Goal: Task Accomplishment & Management: Manage account settings

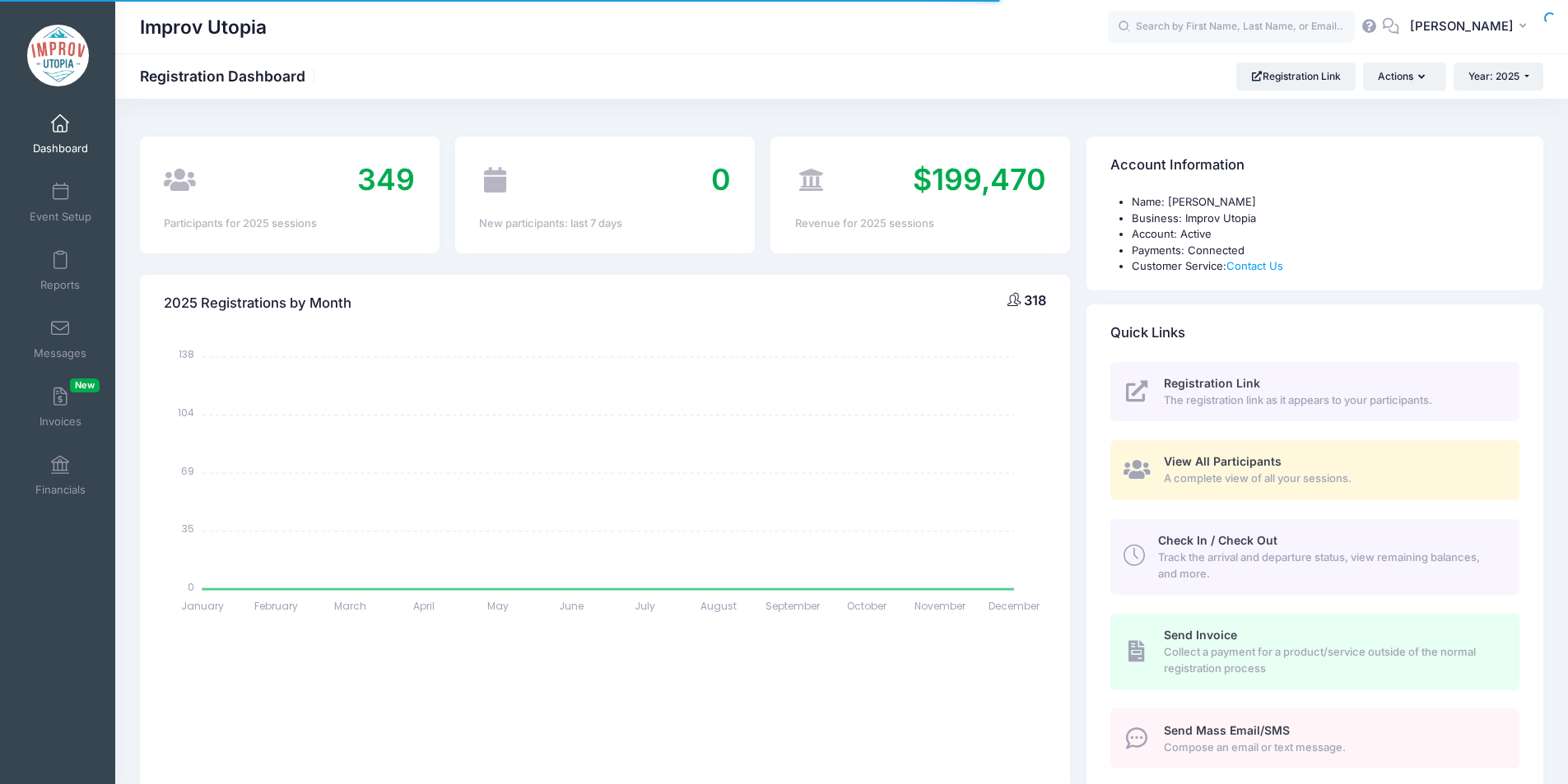
select select
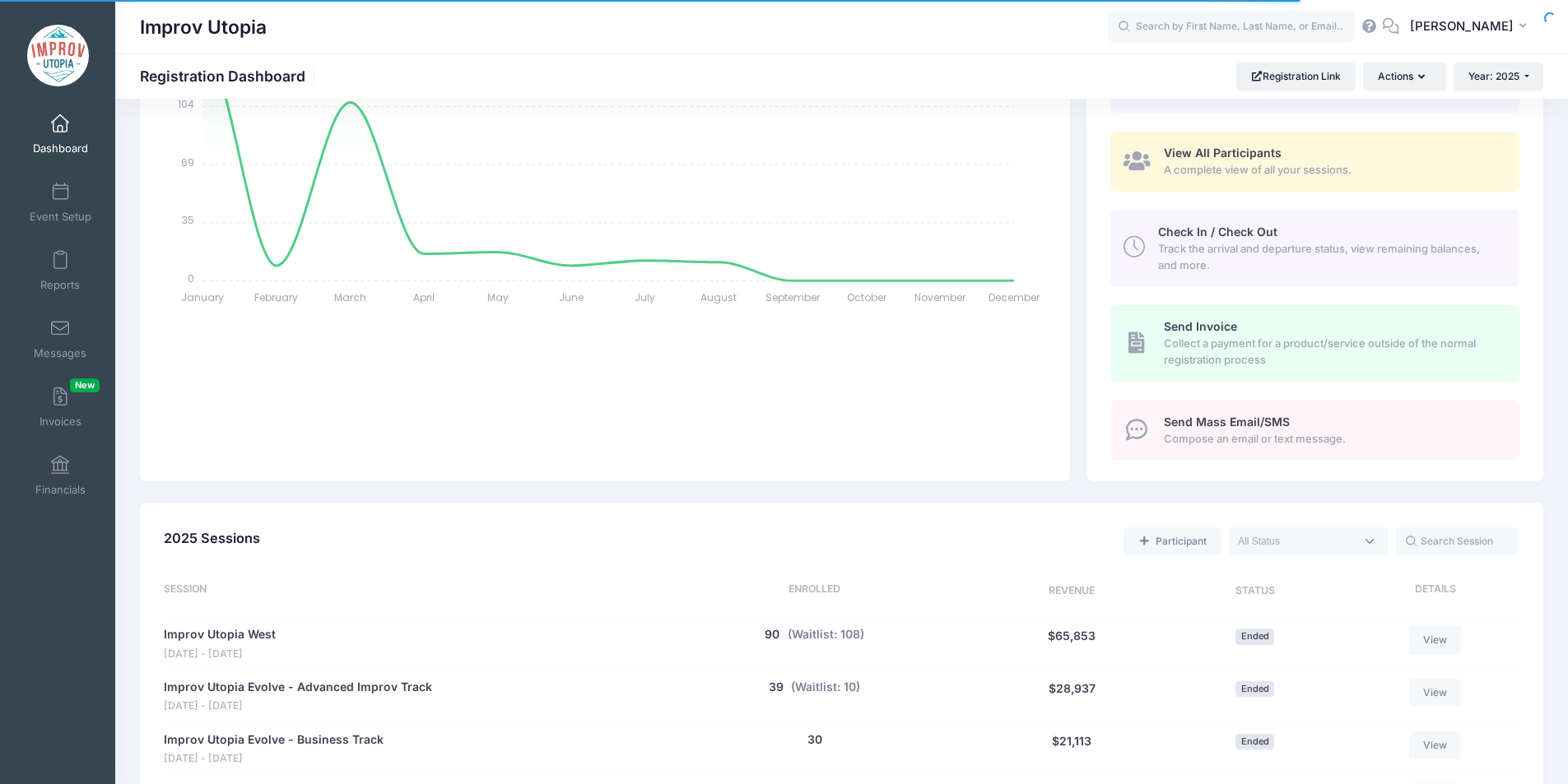
scroll to position [363, 0]
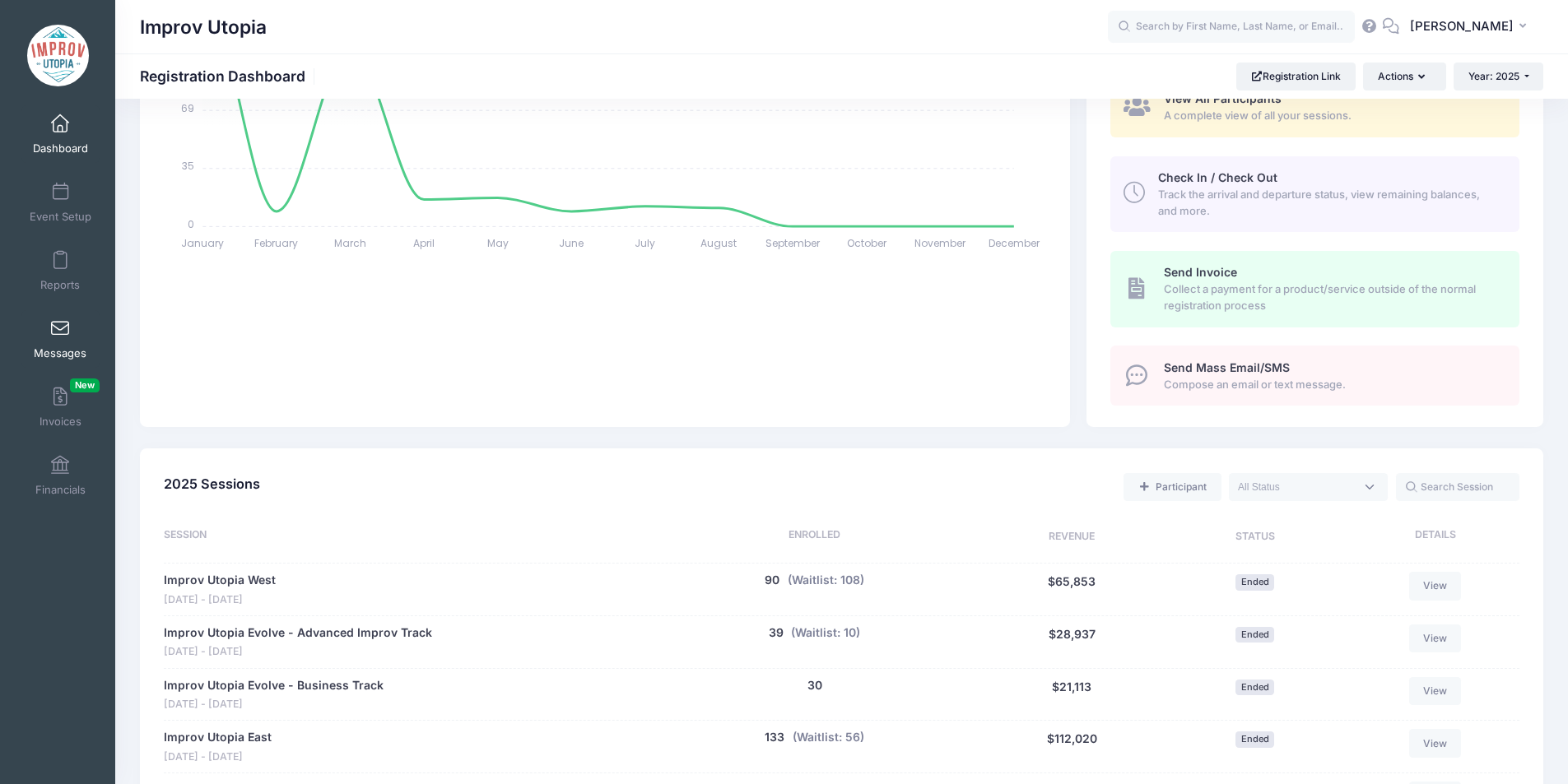
click at [48, 344] on link "Messages" at bounding box center [61, 339] width 78 height 58
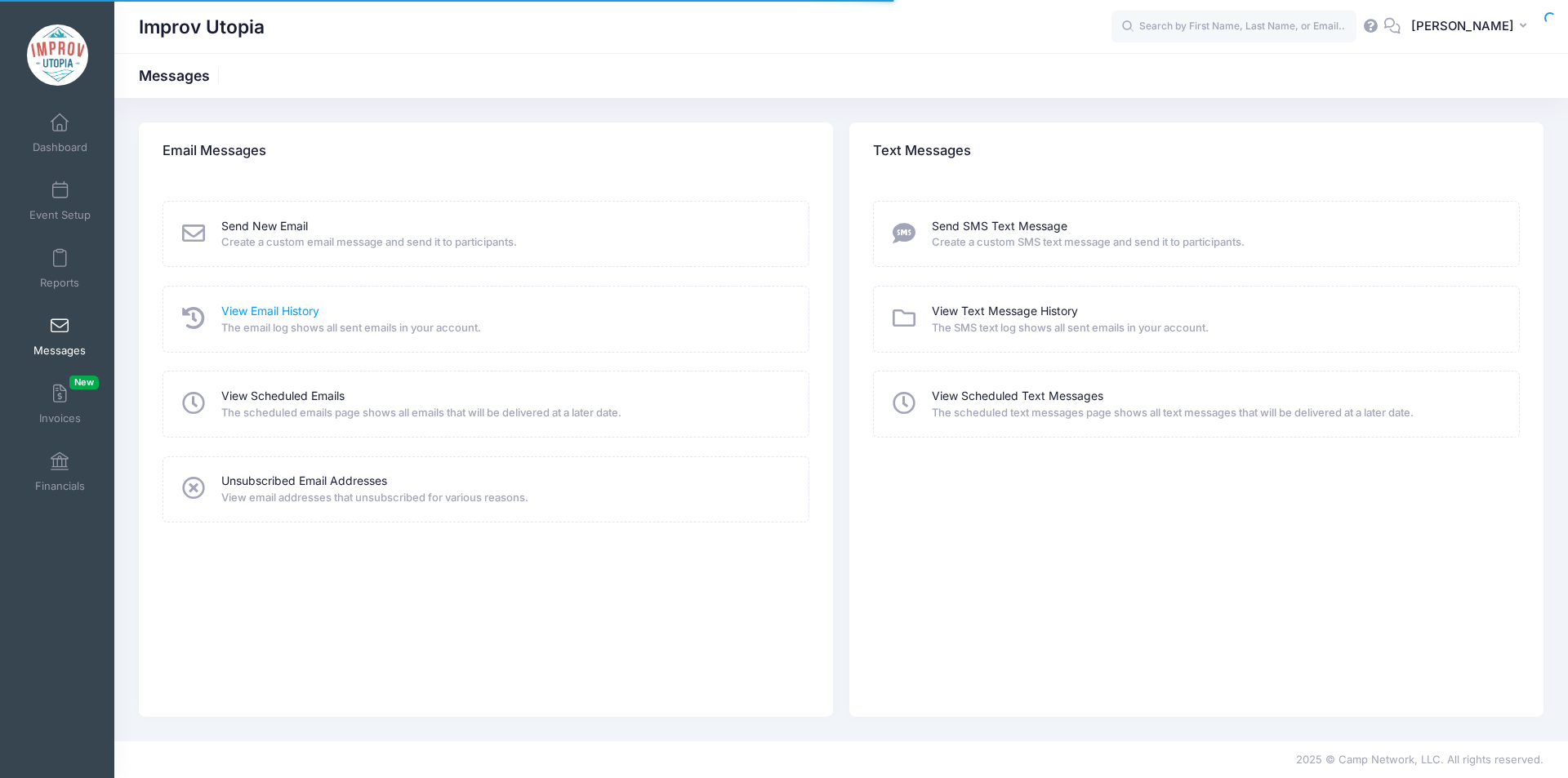
click at [284, 309] on link "View Email History" at bounding box center [270, 311] width 98 height 17
